Goal: Contribute content

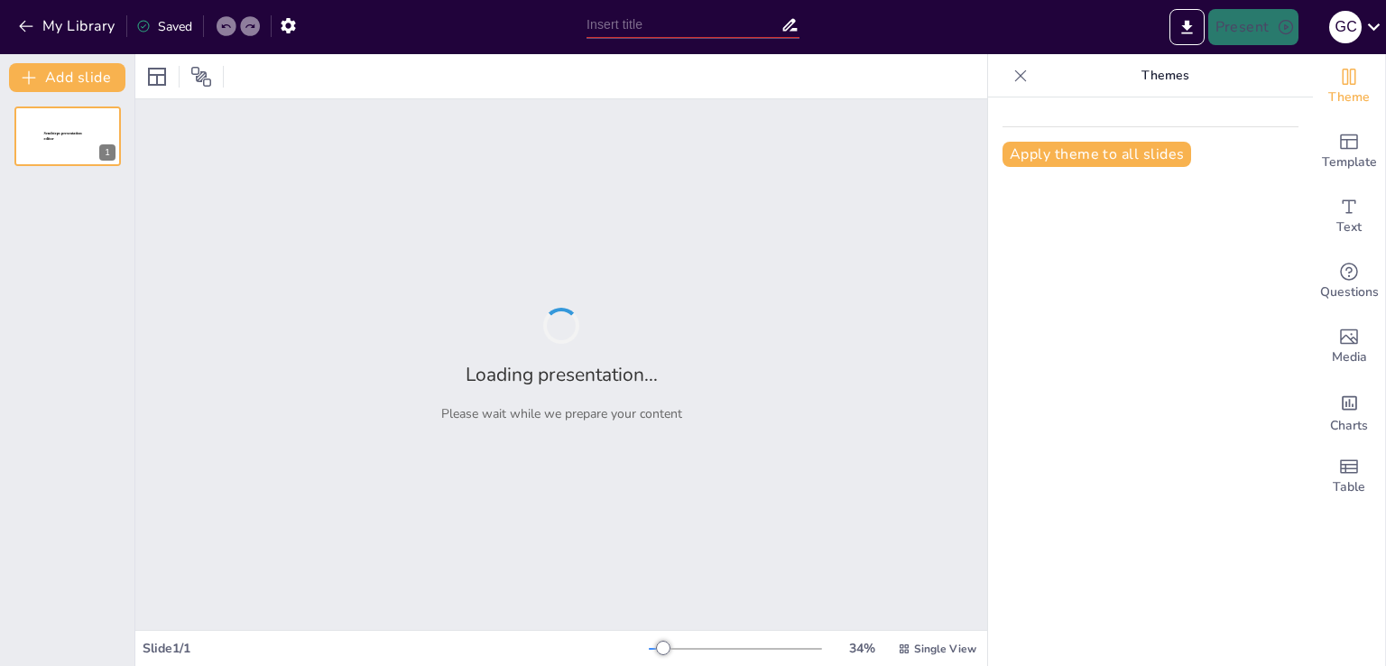
type input "From Dreams to Reality: The Power of Vision Boards"
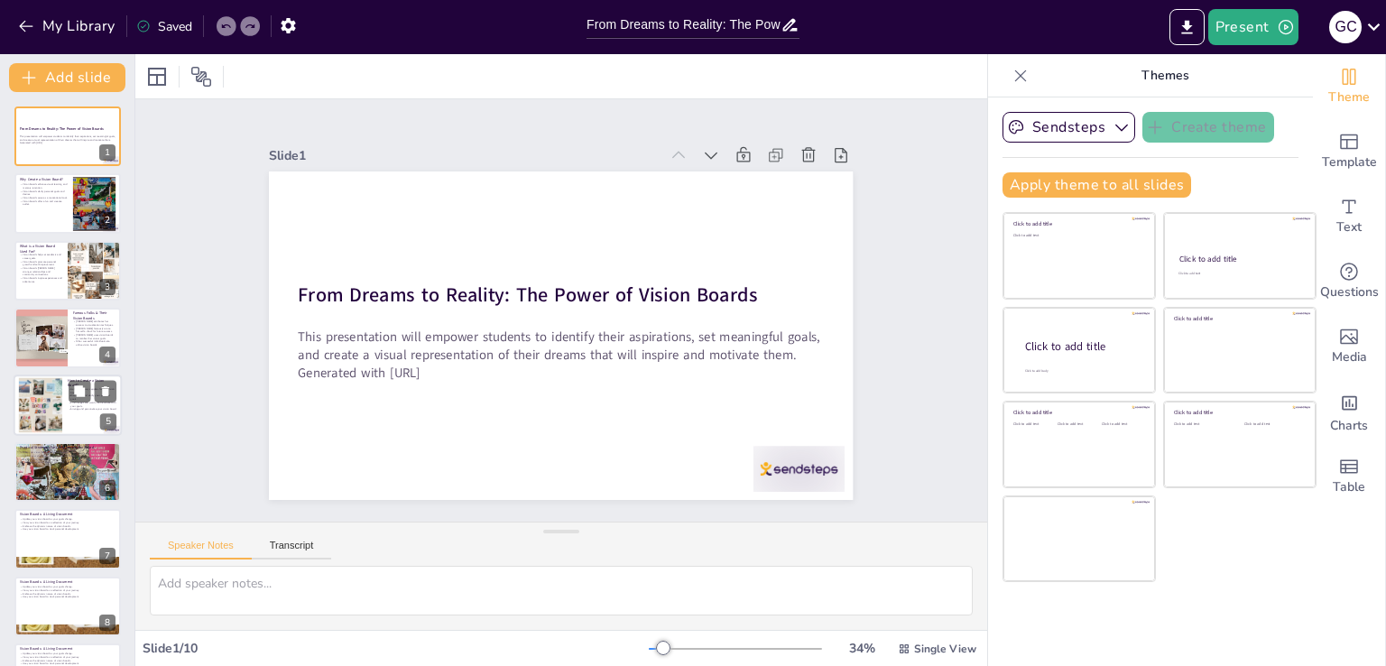
click at [32, 389] on div at bounding box center [41, 404] width 78 height 55
type textarea "Gathering supplies is the first step in creating a vision board. Students will …"
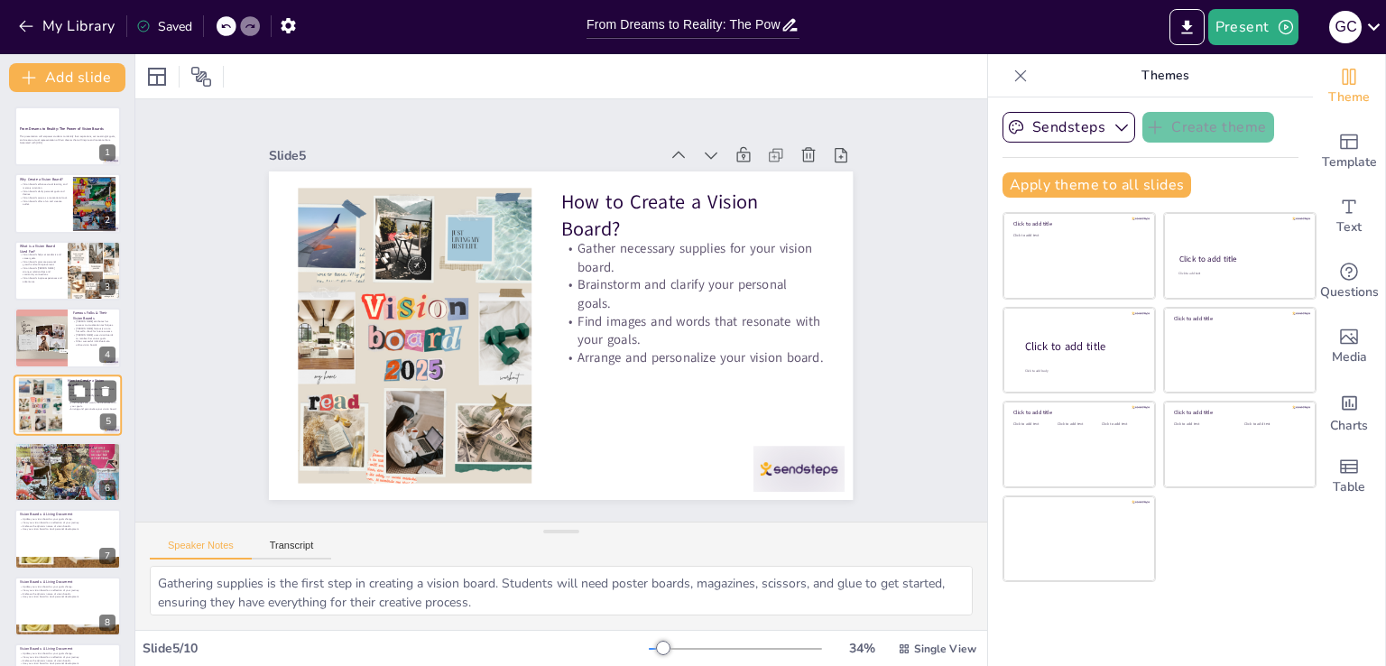
scroll to position [25, 0]
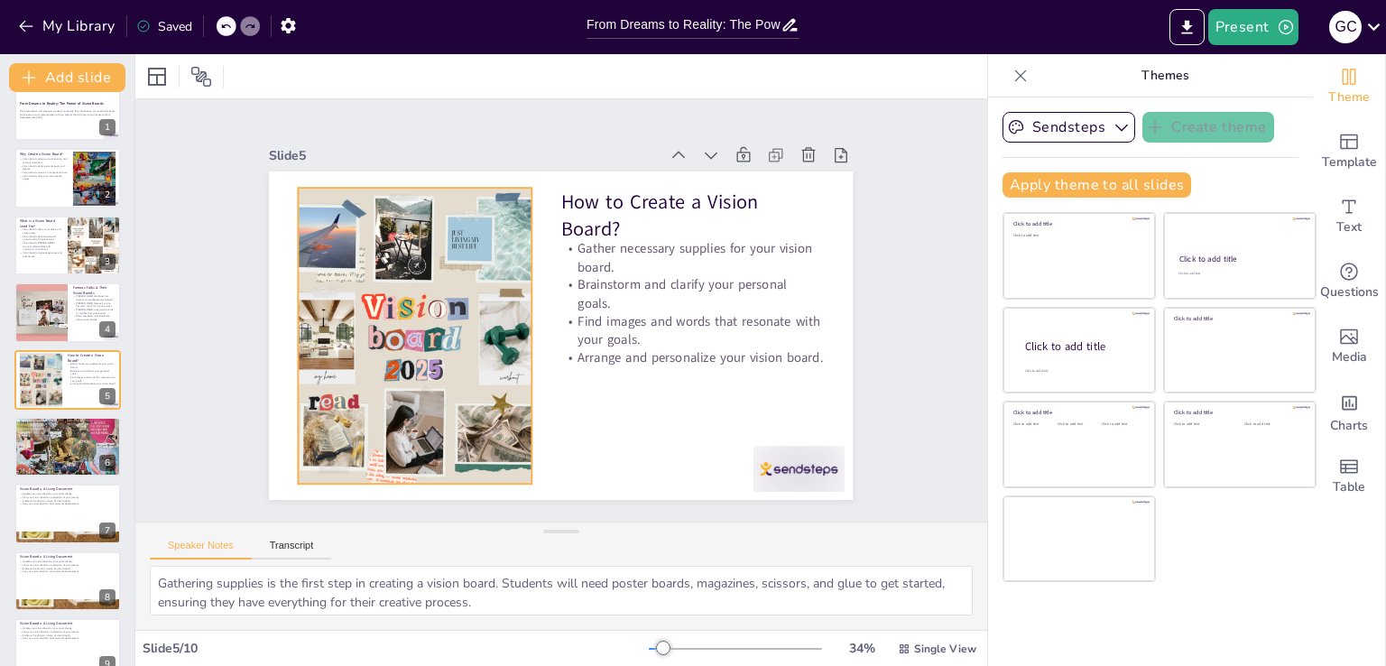
click at [434, 425] on div at bounding box center [413, 304] width 471 height 376
click at [464, 144] on icon at bounding box center [475, 141] width 23 height 23
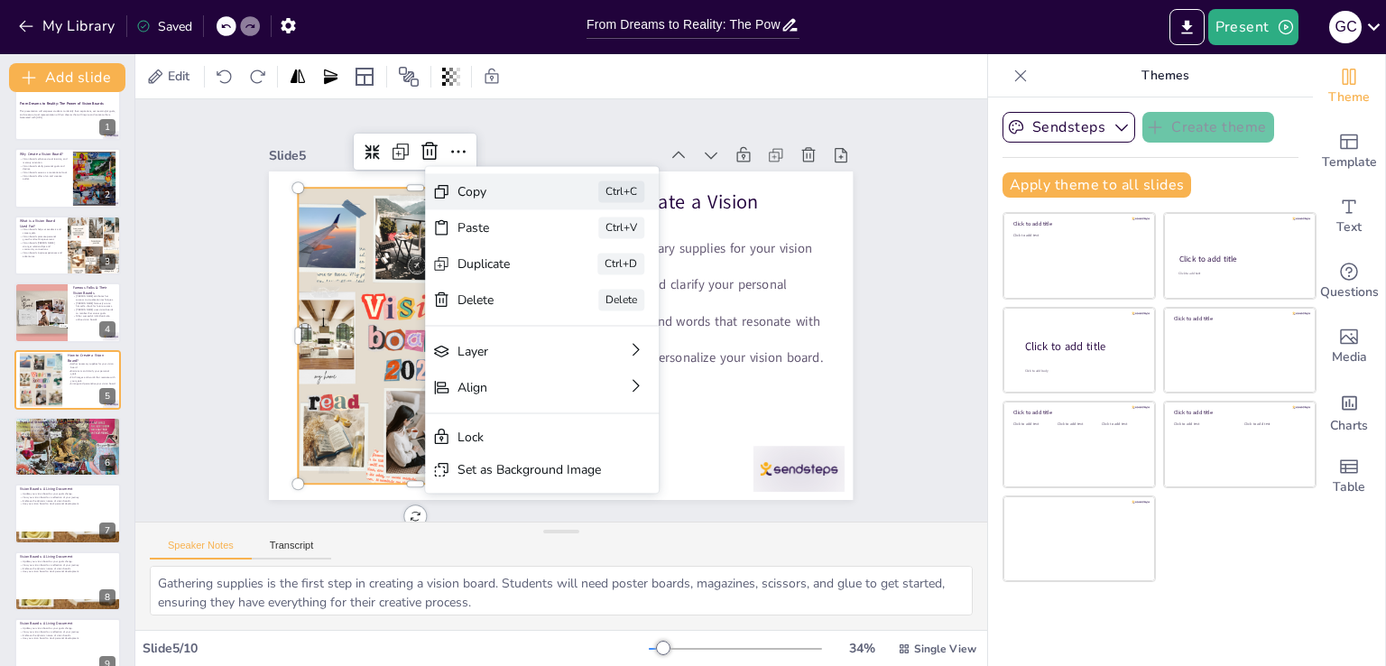
click at [595, 290] on div "Copy" at bounding box center [641, 307] width 92 height 35
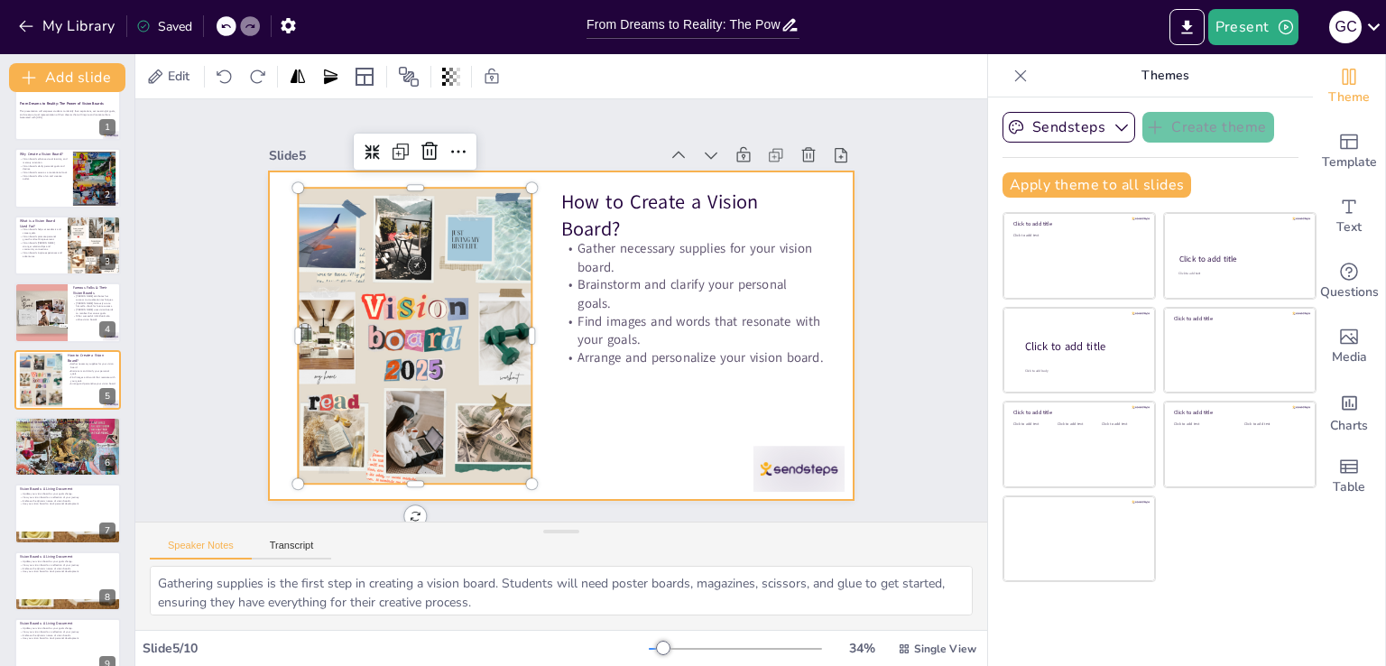
click at [539, 456] on div at bounding box center [556, 335] width 640 height 443
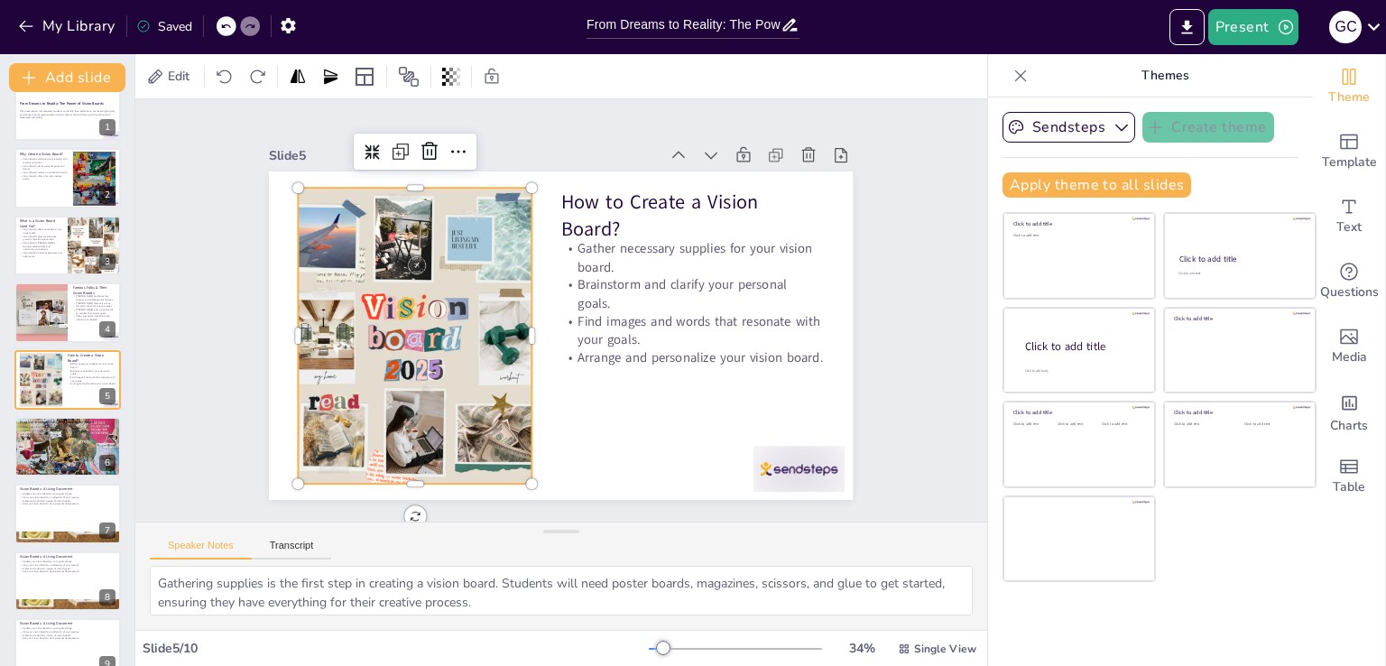
click at [332, 380] on div at bounding box center [413, 304] width 471 height 376
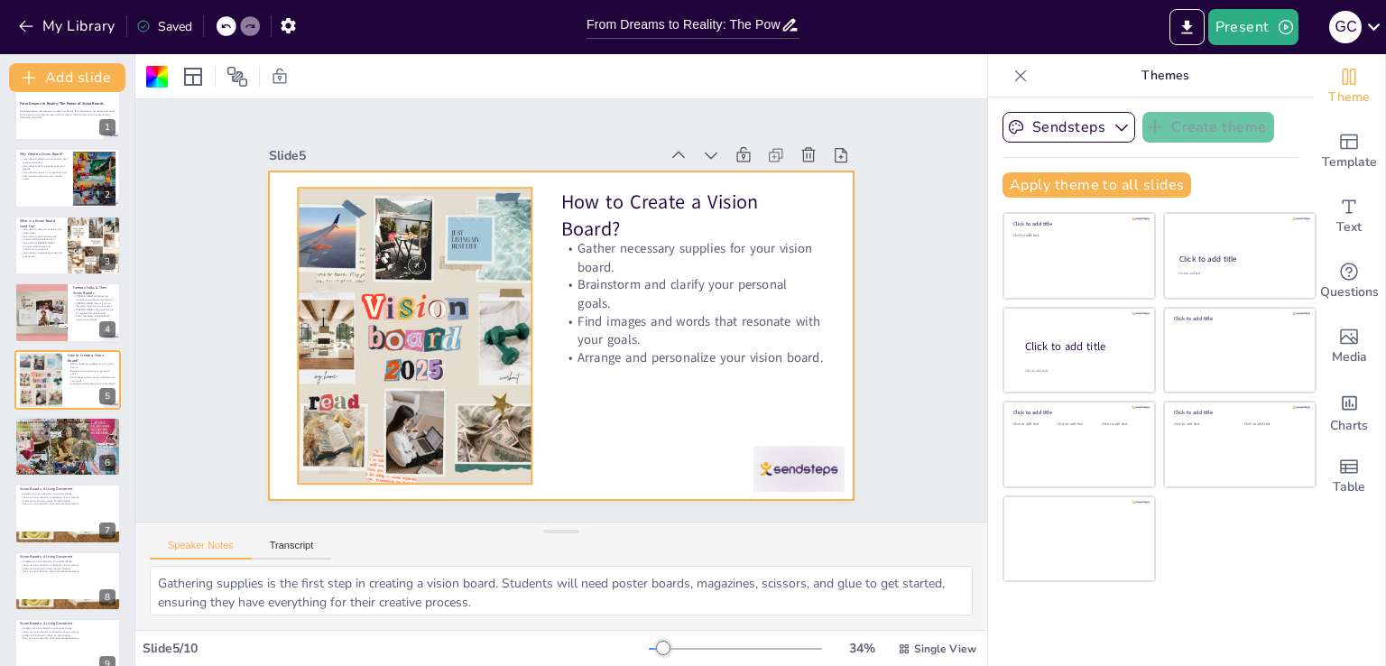
click at [479, 394] on div at bounding box center [414, 289] width 489 height 411
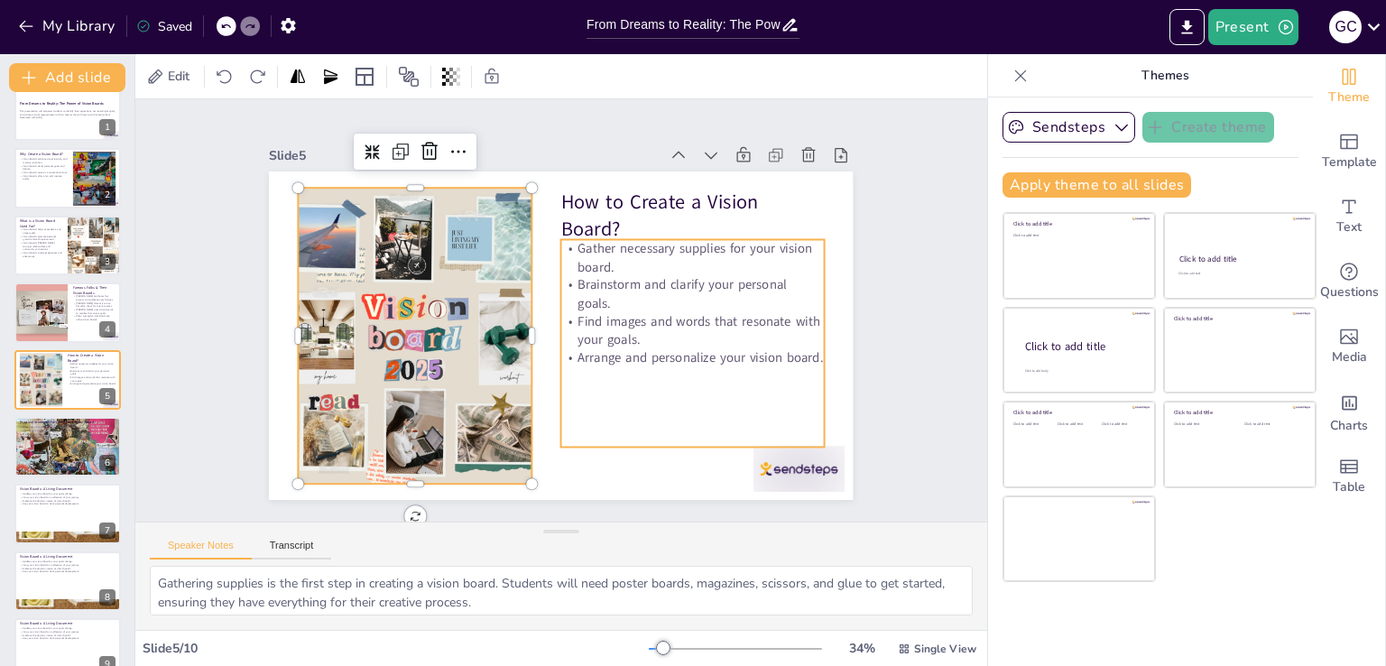
click at [599, 439] on div "Gather necessary supplies for your vision board. Brainstorm and clarify your pe…" at bounding box center [688, 357] width 283 height 234
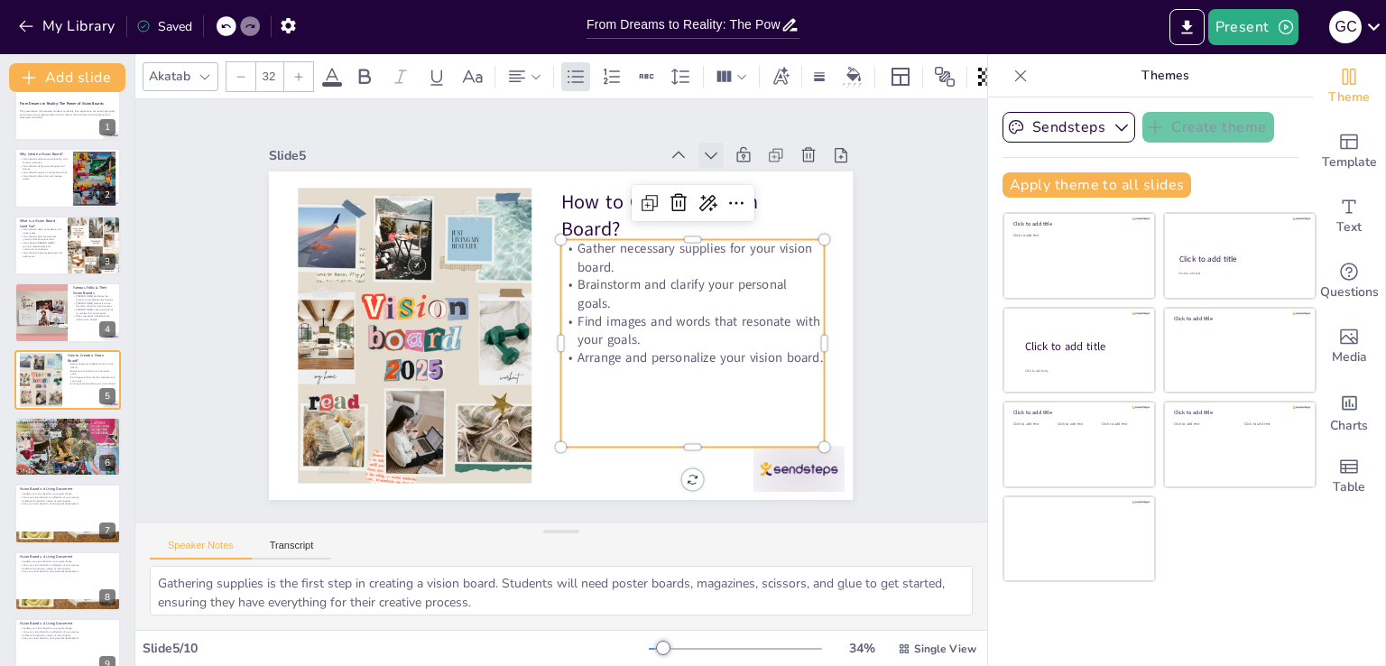
click at [719, 168] on icon at bounding box center [725, 172] width 13 height 8
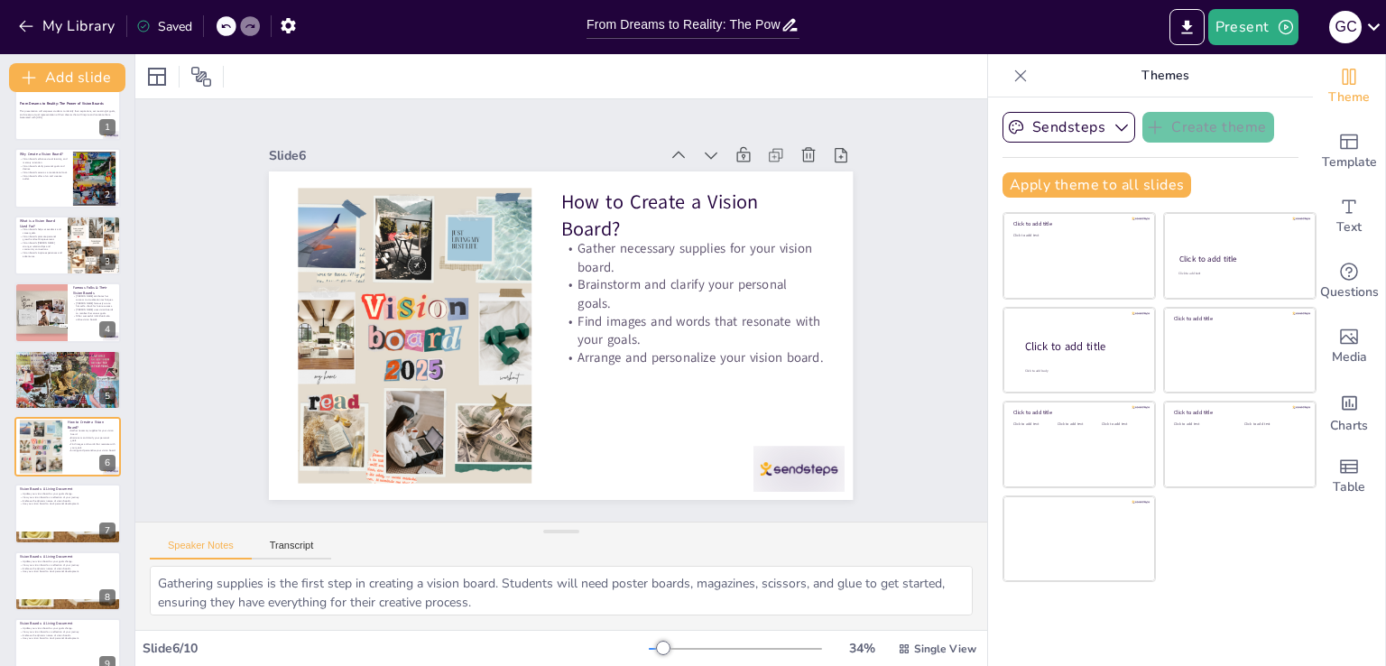
click at [719, 168] on icon at bounding box center [725, 172] width 13 height 8
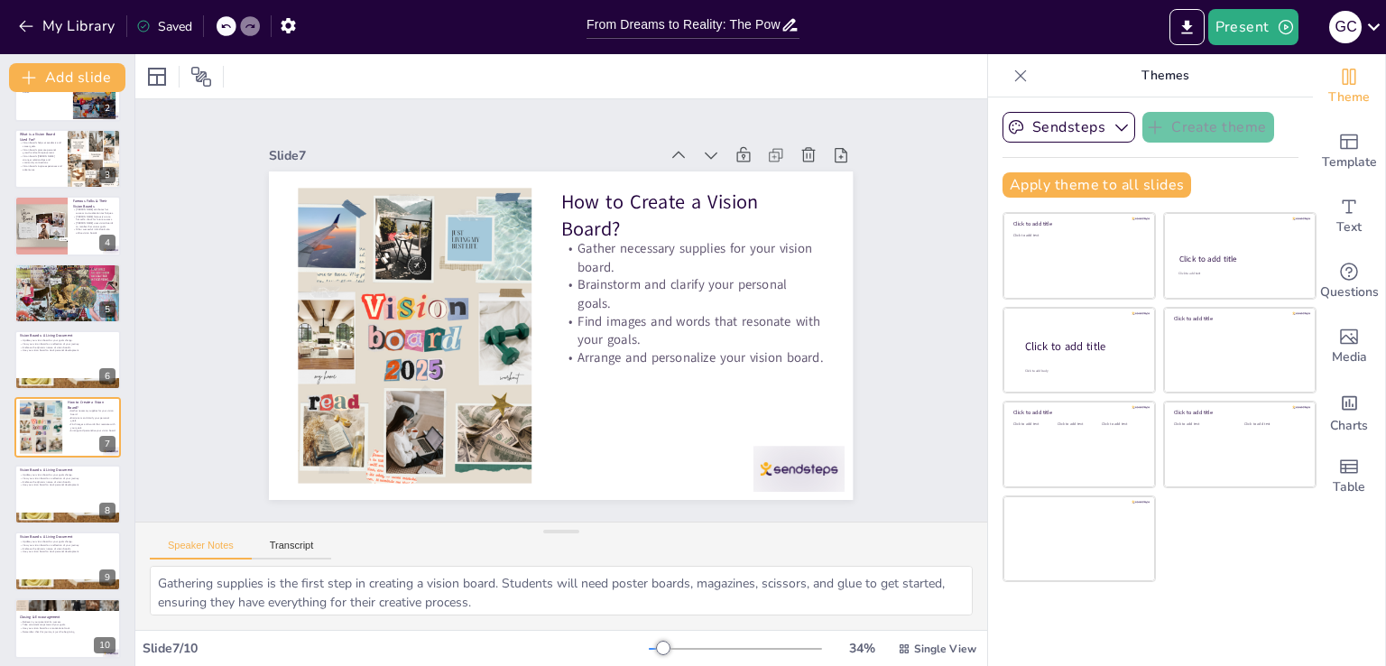
scroll to position [119, 0]
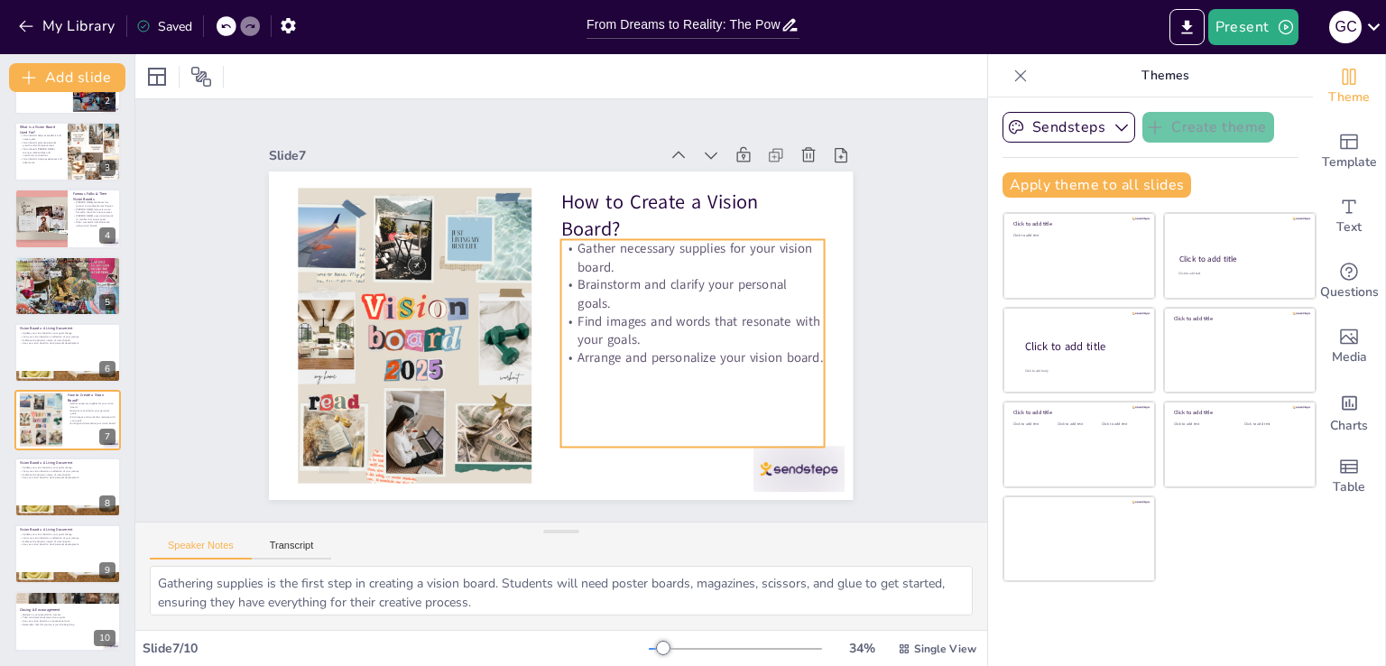
click at [569, 265] on p "Gather necessary supplies for your vision board." at bounding box center [701, 286] width 264 height 90
